Goal: Obtain resource: Download file/media

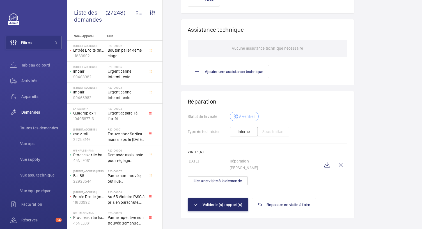
scroll to position [4, 0]
click at [332, 158] on wm-front-icon-button at bounding box center [326, 164] width 13 height 13
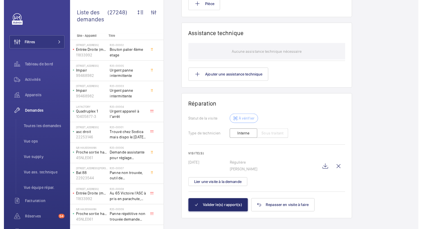
scroll to position [442, 0]
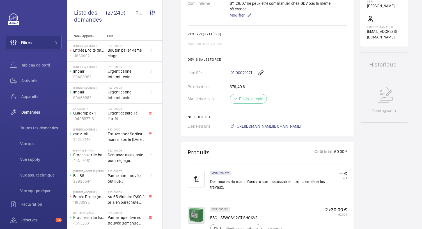
scroll to position [271, 0]
